Goal: Task Accomplishment & Management: Use online tool/utility

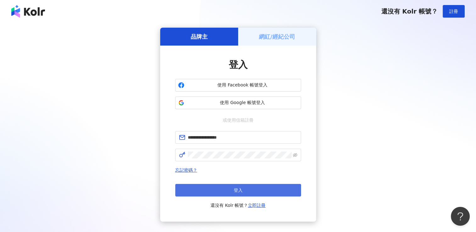
click at [230, 190] on button "登入" at bounding box center [238, 190] width 126 height 13
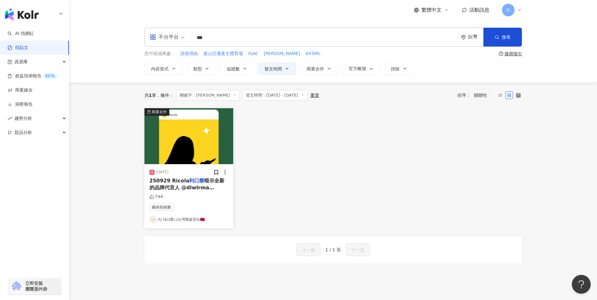
click at [476, 11] on icon at bounding box center [519, 10] width 5 height 5
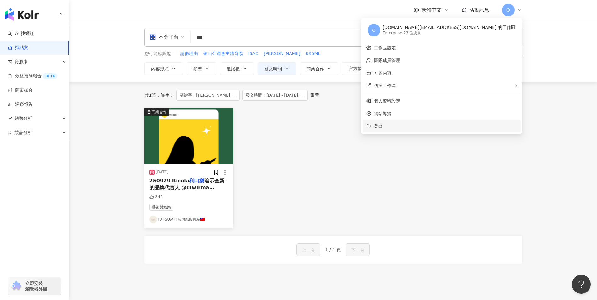
click at [439, 125] on span "登出" at bounding box center [445, 126] width 143 height 7
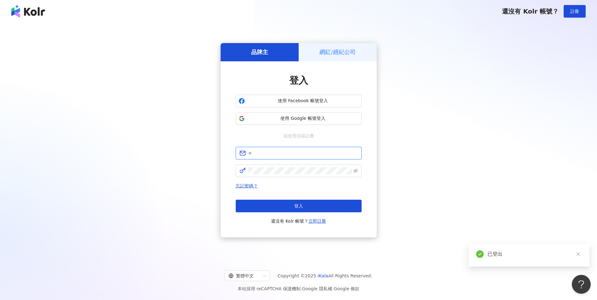
type input "**********"
